Goal: Task Accomplishment & Management: Manage account settings

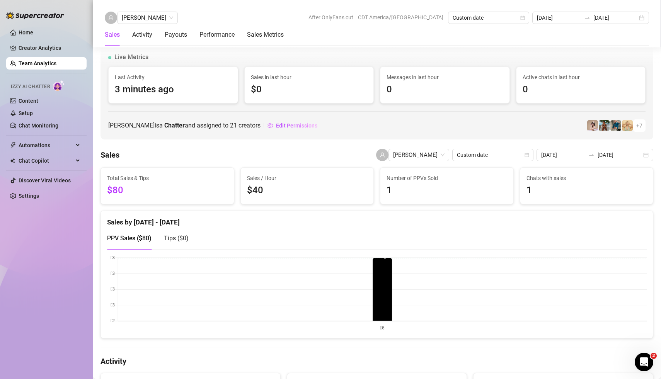
scroll to position [484, 0]
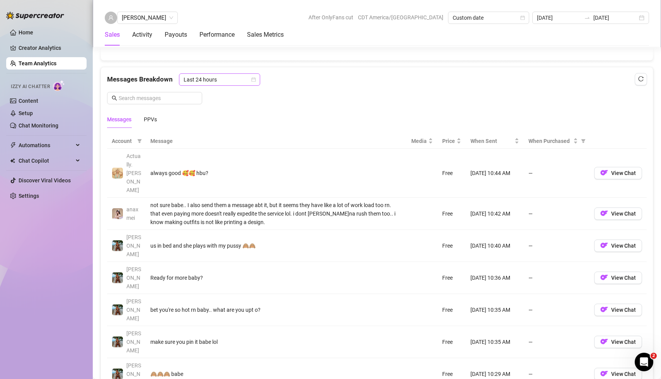
click at [252, 77] on icon "calendar" at bounding box center [253, 79] width 5 height 5
click at [233, 101] on div "Last Week" at bounding box center [218, 104] width 69 height 9
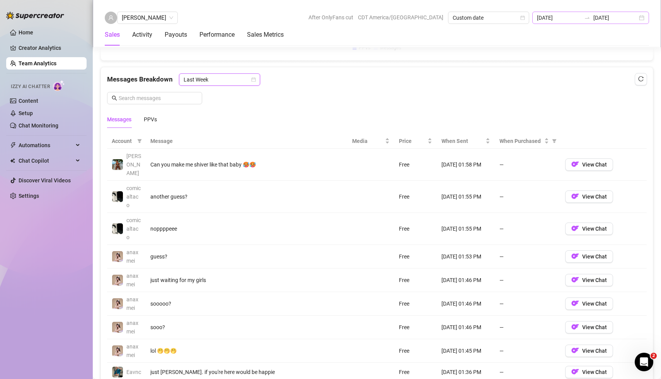
click at [642, 20] on div "[DATE] [DATE]" at bounding box center [590, 18] width 117 height 12
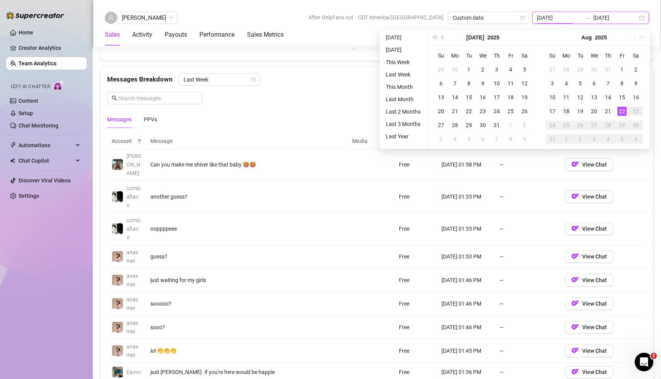
type input "[DATE]"
click at [565, 114] on div "18" at bounding box center [566, 111] width 9 height 9
type input "[DATE]"
click at [624, 110] on div "22" at bounding box center [621, 111] width 9 height 9
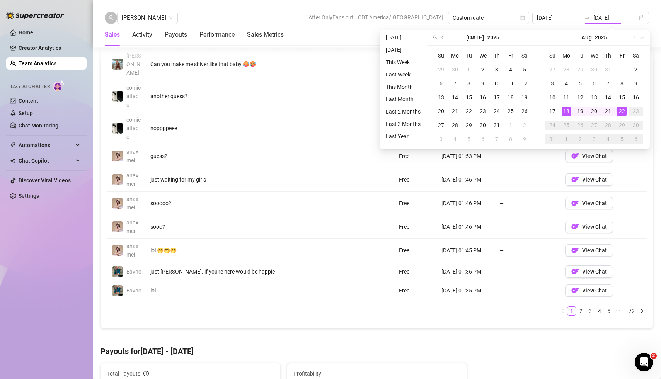
type input "[DATE]"
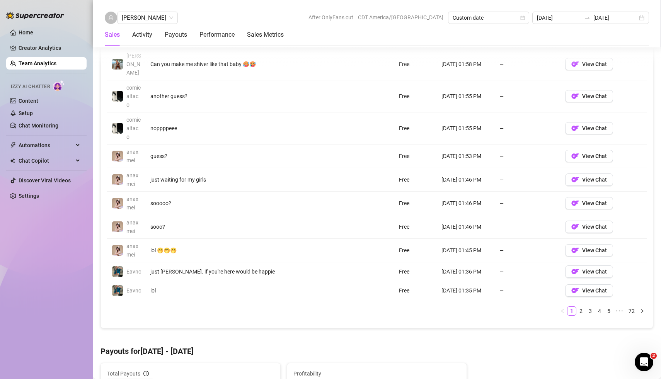
click at [363, 8] on div "[PERSON_NAME] After OnlyFans cut CDT America/[GEOGRAPHIC_DATA] Custom date [DAT…" at bounding box center [377, 23] width 568 height 47
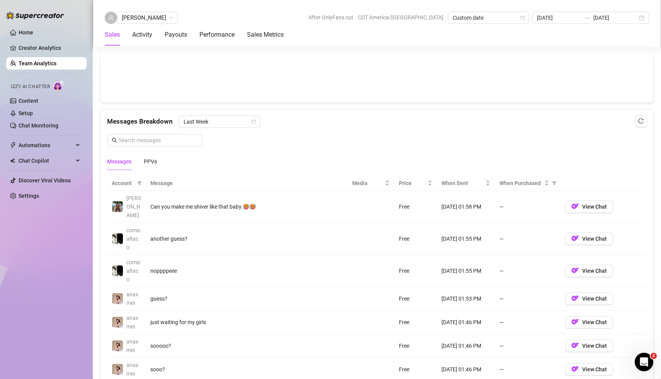
scroll to position [444, 0]
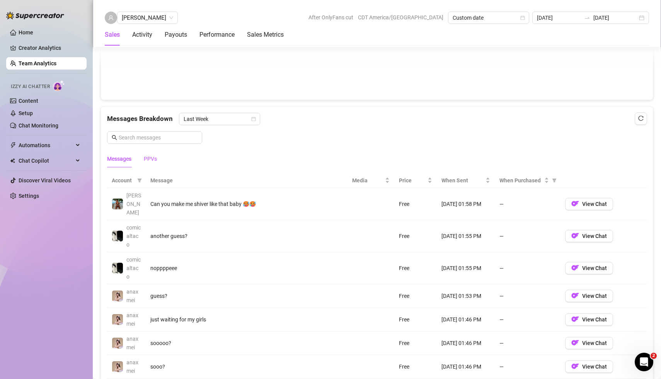
click at [154, 155] on div "PPVs" at bounding box center [150, 159] width 13 height 9
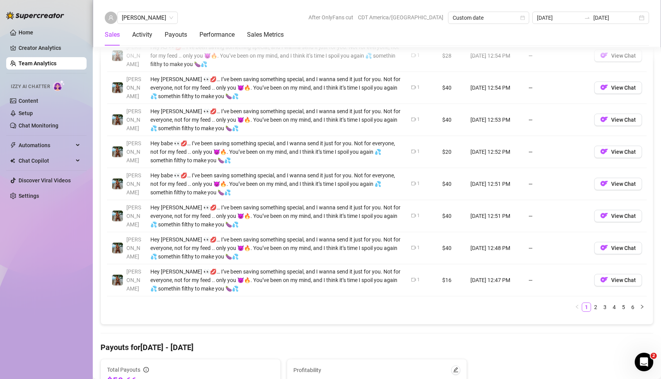
scroll to position [659, 0]
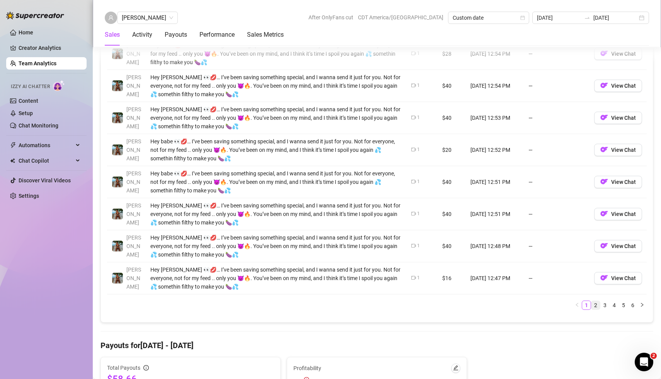
click at [598, 302] on link "2" at bounding box center [595, 305] width 9 height 9
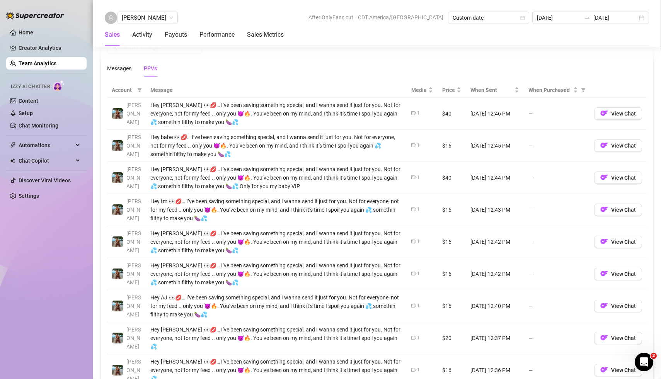
scroll to position [541, 0]
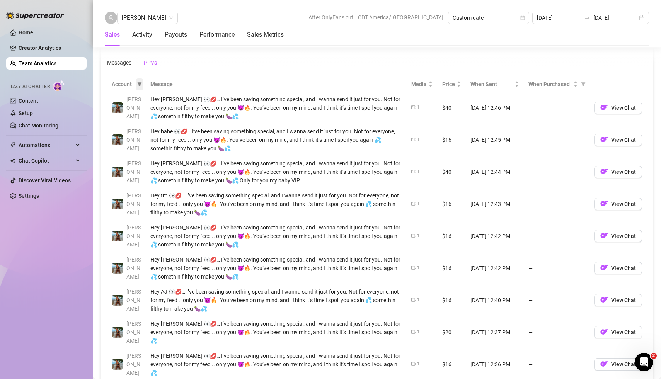
click at [138, 82] on icon "filter" at bounding box center [139, 84] width 5 height 5
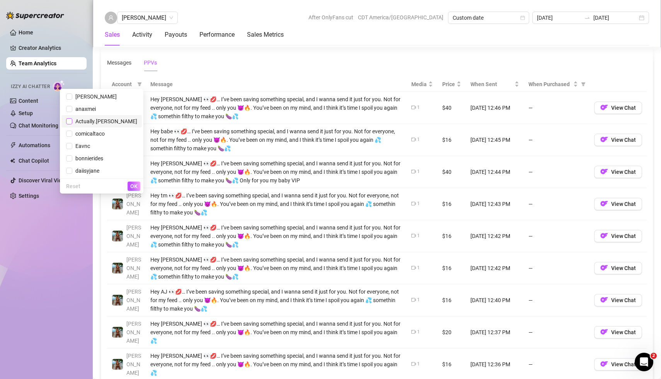
click at [72, 123] on input "checkbox" at bounding box center [69, 121] width 6 height 6
checkbox input "true"
click at [132, 186] on span "OK" at bounding box center [133, 186] width 7 height 6
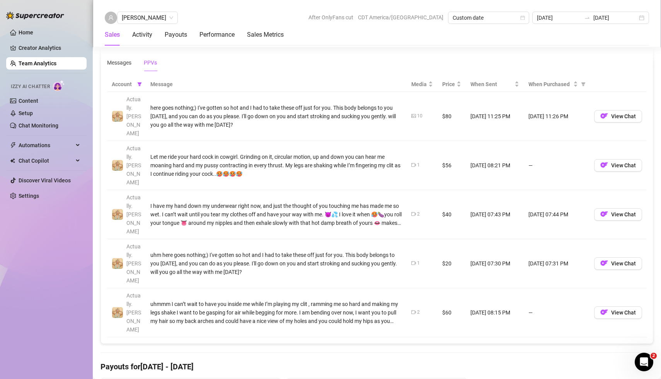
click at [226, 253] on div "Account Message Media Price When Sent When Purchased Actually.[PERSON_NAME] her…" at bounding box center [377, 207] width 552 height 273
click at [548, 141] on td "—" at bounding box center [557, 165] width 66 height 49
click at [280, 83] on th "Message" at bounding box center [276, 84] width 261 height 15
click at [268, 92] on td "here goes nothing;) I've gotten so hot and I had to take these off just for you…" at bounding box center [276, 116] width 261 height 49
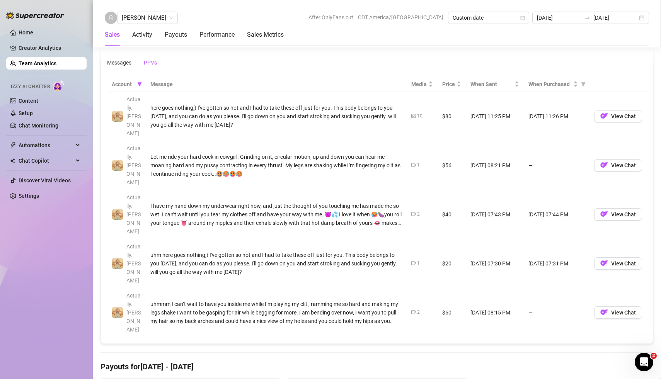
click at [206, 73] on div "Account Message Media Price When Sent When Purchased Actually.[PERSON_NAME] her…" at bounding box center [377, 207] width 552 height 273
click at [123, 62] on div "Messages" at bounding box center [119, 62] width 24 height 9
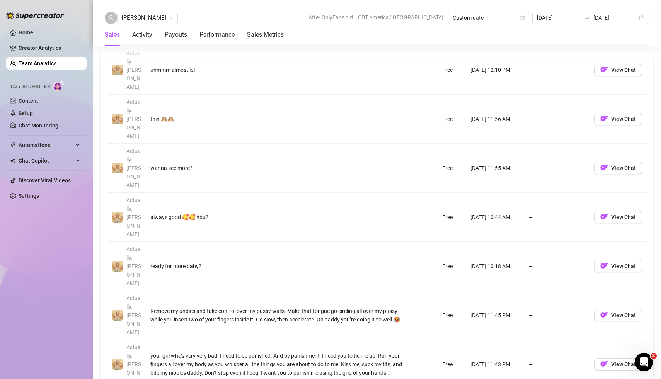
scroll to position [685, 0]
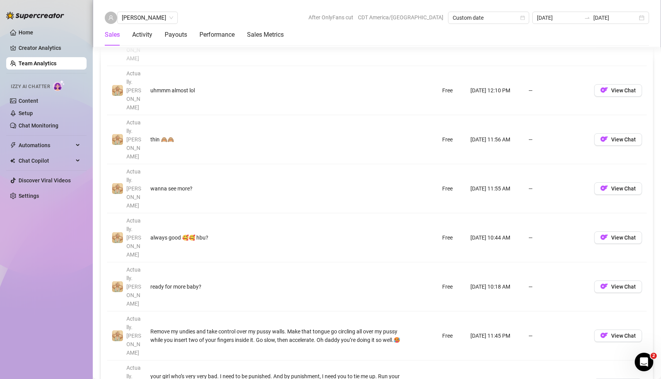
scroll to position [664, 0]
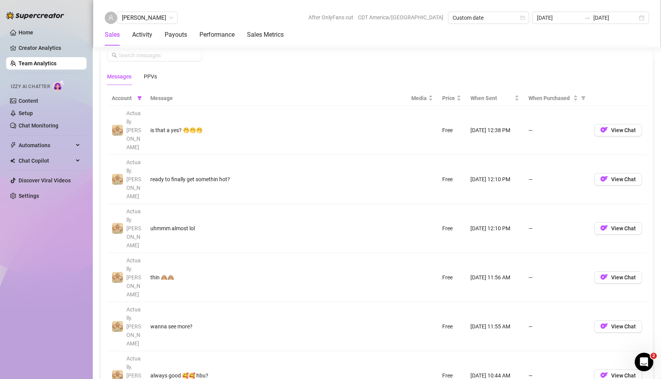
scroll to position [522, 0]
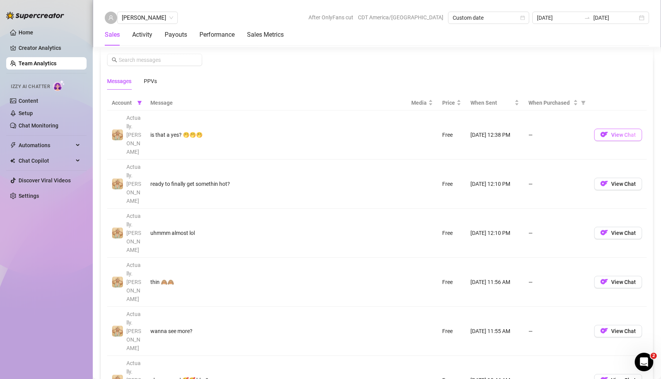
click at [621, 132] on span "View Chat" at bounding box center [623, 135] width 25 height 6
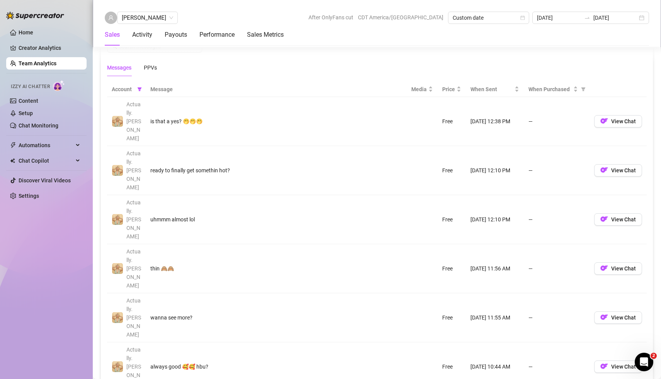
scroll to position [531, 0]
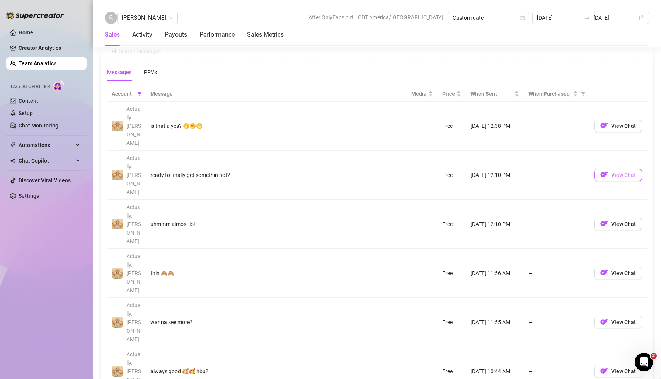
click at [626, 169] on button "View Chat" at bounding box center [618, 175] width 48 height 12
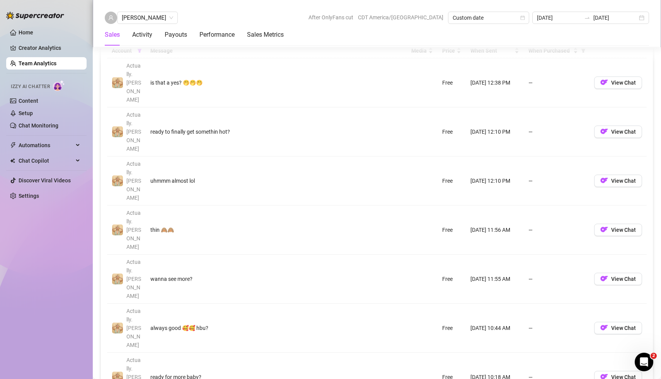
scroll to position [583, 0]
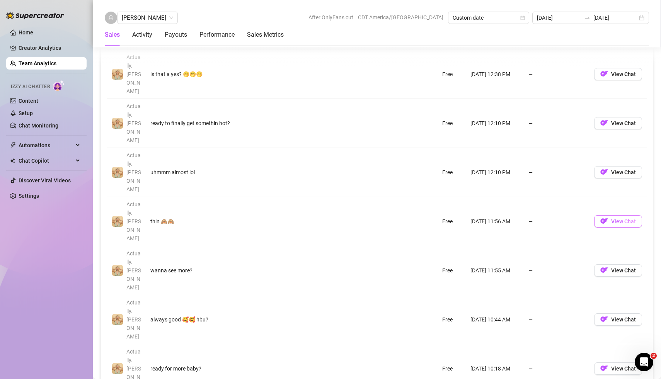
click at [635, 218] on span "View Chat" at bounding box center [623, 221] width 25 height 6
